Goal: Communication & Community: Answer question/provide support

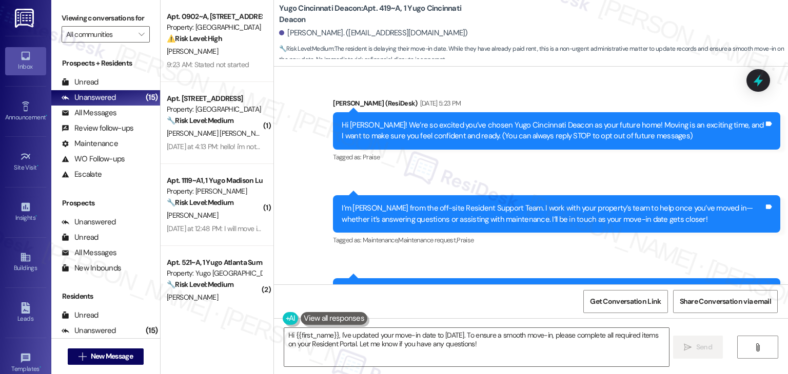
scroll to position [997, 0]
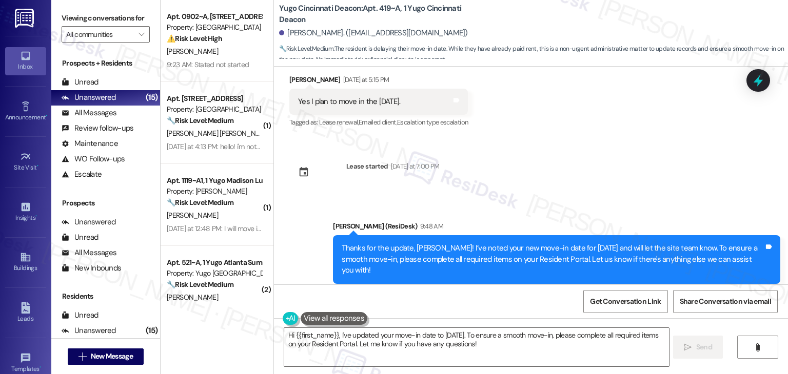
click at [581, 166] on div "Sent via SMS [PERSON_NAME] (ResiDesk) [DATE] 5:23 PM Hi [PERSON_NAME]! We’re so…" at bounding box center [531, 176] width 514 height 218
drag, startPoint x: 0, startPoint y: 0, endPoint x: 581, endPoint y: 167, distance: 604.9
click at [581, 167] on div "Sent via SMS [PERSON_NAME] (ResiDesk) [DATE] 5:23 PM Hi [PERSON_NAME]! We’re so…" at bounding box center [531, 176] width 514 height 218
click at [581, 168] on div "Sent via SMS [PERSON_NAME] (ResiDesk) [DATE] 5:23 PM Hi [PERSON_NAME]! We’re so…" at bounding box center [531, 176] width 514 height 218
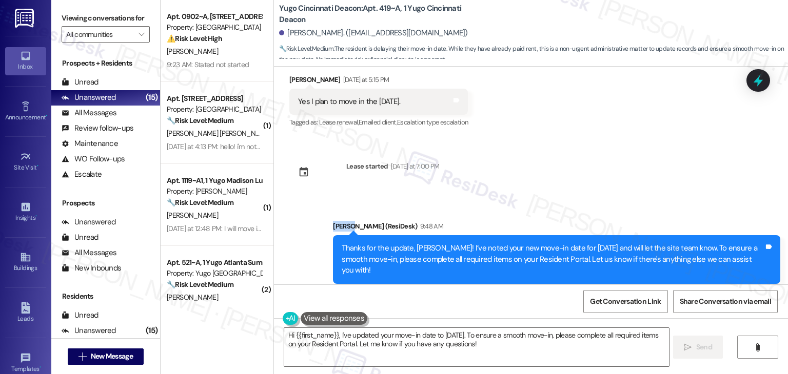
click at [581, 168] on div "Sent via SMS [PERSON_NAME] (ResiDesk) [DATE] 5:23 PM Hi [PERSON_NAME]! We’re so…" at bounding box center [531, 176] width 514 height 218
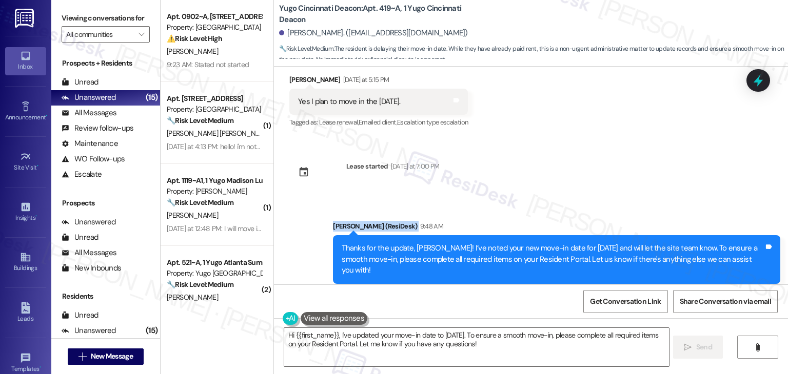
click at [581, 168] on div "Sent via SMS [PERSON_NAME] (ResiDesk) [DATE] 5:23 PM Hi [PERSON_NAME]! We’re so…" at bounding box center [531, 176] width 514 height 218
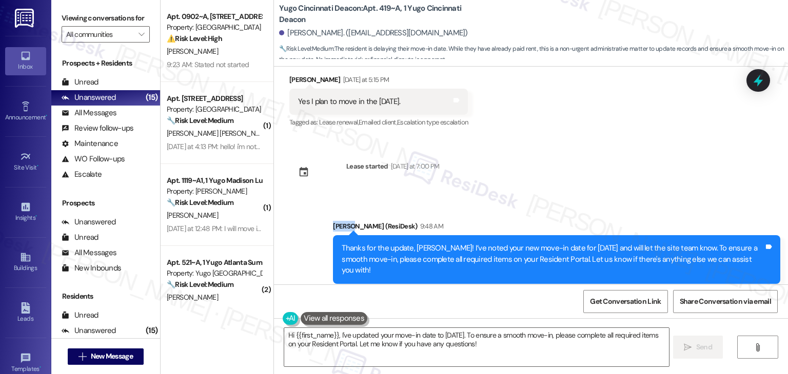
click at [581, 168] on div "Sent via SMS [PERSON_NAME] (ResiDesk) [DATE] 5:23 PM Hi [PERSON_NAME]! We’re so…" at bounding box center [531, 176] width 514 height 218
click at [587, 173] on div "Sent via SMS [PERSON_NAME] (ResiDesk) [DATE] 5:23 PM Hi [PERSON_NAME]! We’re so…" at bounding box center [531, 176] width 514 height 218
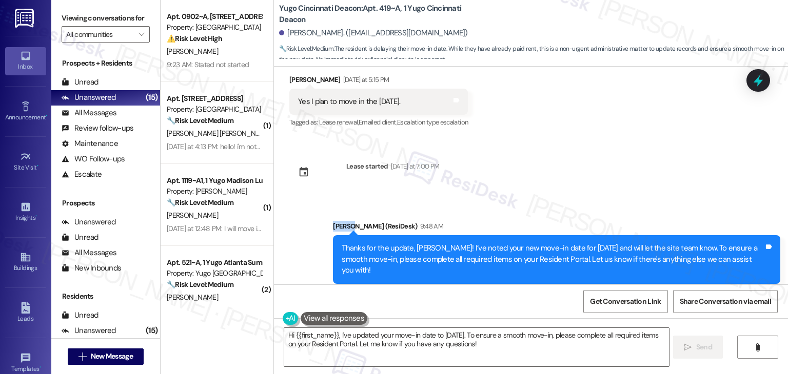
click at [587, 173] on div "Sent via SMS [PERSON_NAME] (ResiDesk) [DATE] 5:23 PM Hi [PERSON_NAME]! We’re so…" at bounding box center [531, 176] width 514 height 218
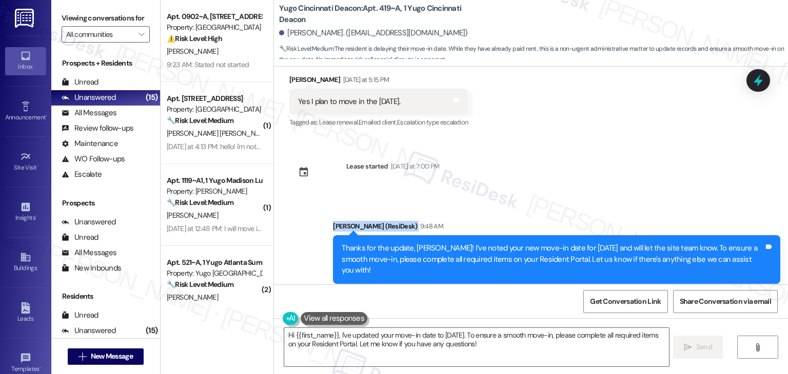
click at [587, 173] on div "Sent via SMS [PERSON_NAME] (ResiDesk) [DATE] 5:23 PM Hi [PERSON_NAME]! We’re so…" at bounding box center [531, 176] width 514 height 218
click at [587, 175] on div "Sent via SMS [PERSON_NAME] (ResiDesk) [DATE] 5:23 PM Hi [PERSON_NAME]! We’re so…" at bounding box center [531, 176] width 514 height 218
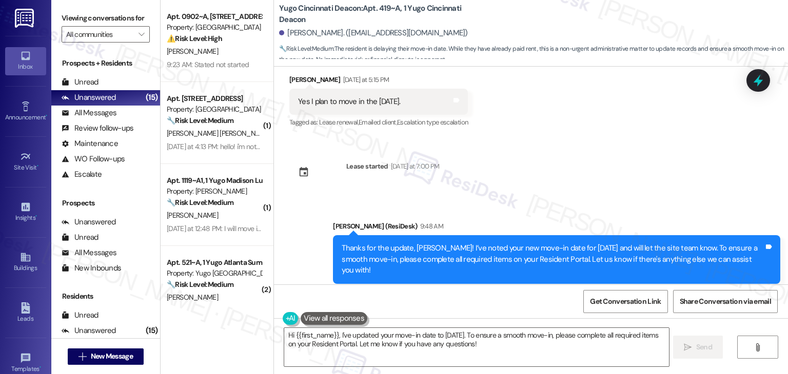
click at [587, 175] on div "Sent via SMS [PERSON_NAME] (ResiDesk) [DATE] 5:23 PM Hi [PERSON_NAME]! We’re so…" at bounding box center [531, 176] width 514 height 218
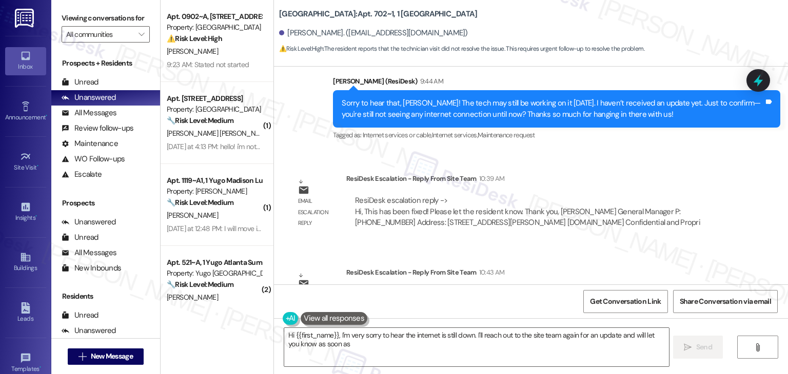
scroll to position [6276, 0]
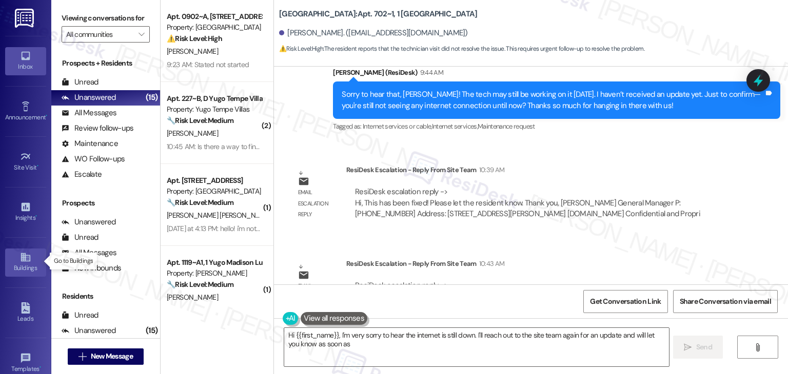
click at [30, 263] on div "Buildings" at bounding box center [25, 268] width 51 height 10
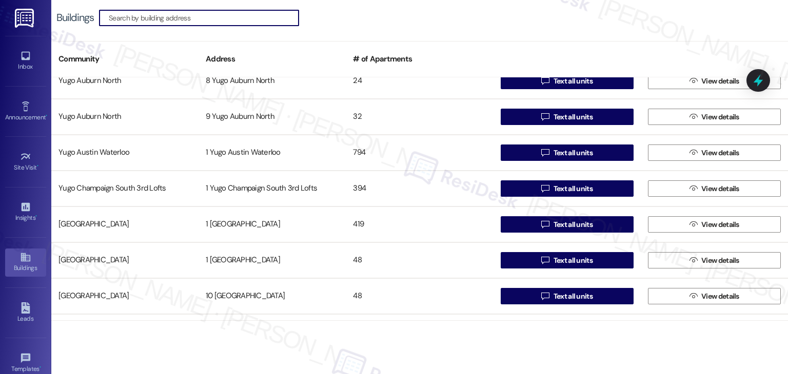
scroll to position [1129, 0]
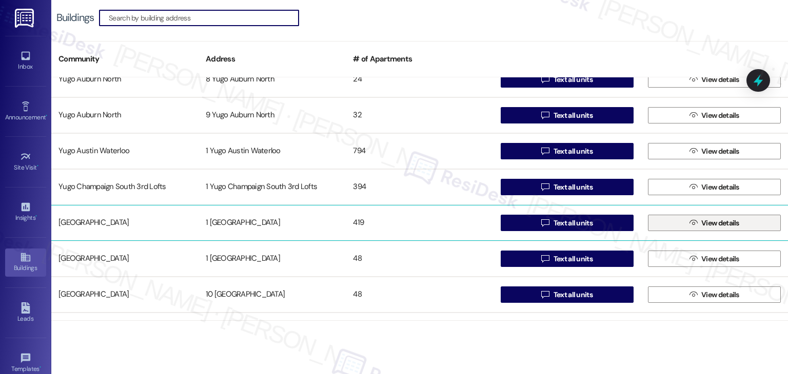
click at [692, 223] on icon "" at bounding box center [693, 223] width 8 height 8
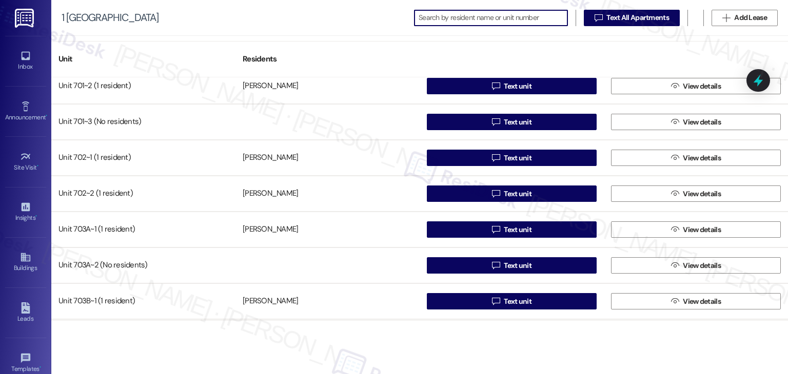
scroll to position [11244, 0]
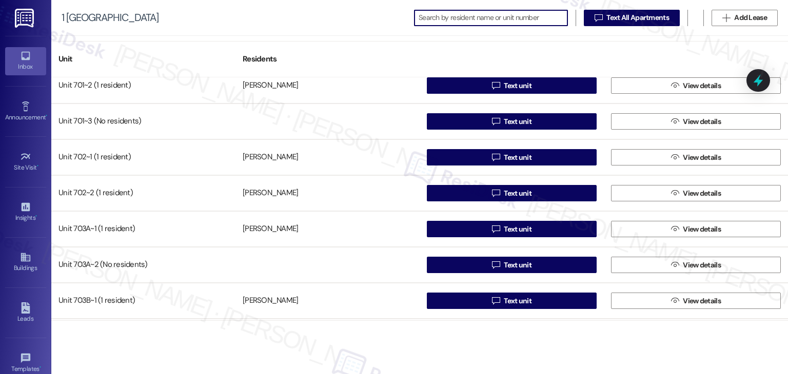
click at [27, 66] on div "Inbox" at bounding box center [25, 67] width 51 height 10
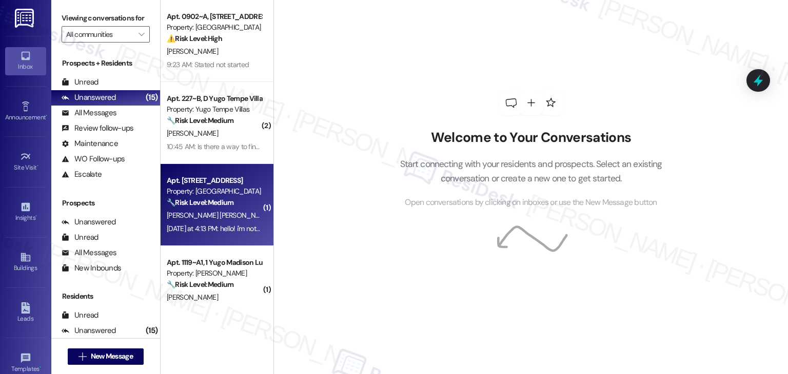
click at [231, 228] on div "Yesterday at 4:13 PM: hello! i'm not sure who responds to this texts, but is it…" at bounding box center [408, 228] width 482 height 9
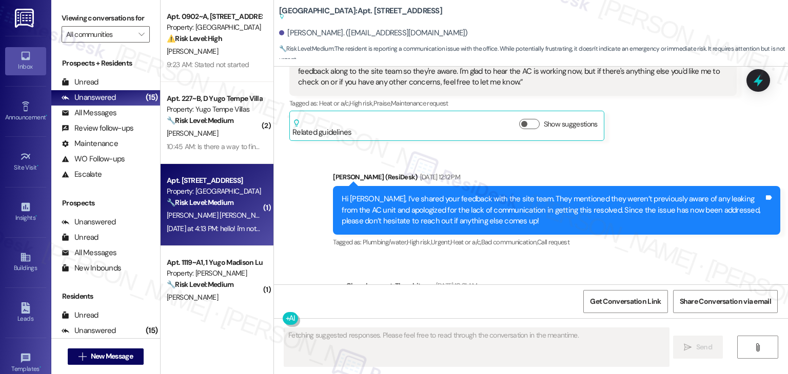
scroll to position [1663, 0]
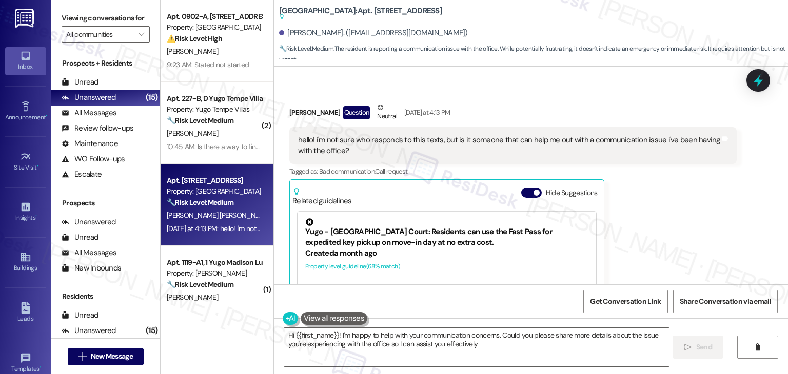
type textarea "Hi {{first_name}}! I'm happy to help with your communication concerns. Could yo…"
